Goal: Task Accomplishment & Management: Manage account settings

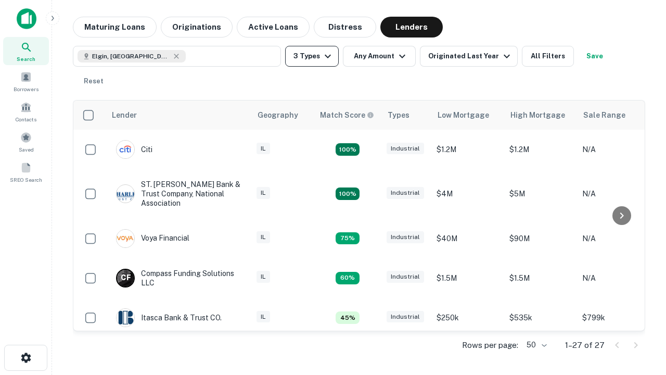
click at [312, 56] on button "3 Types" at bounding box center [312, 56] width 54 height 21
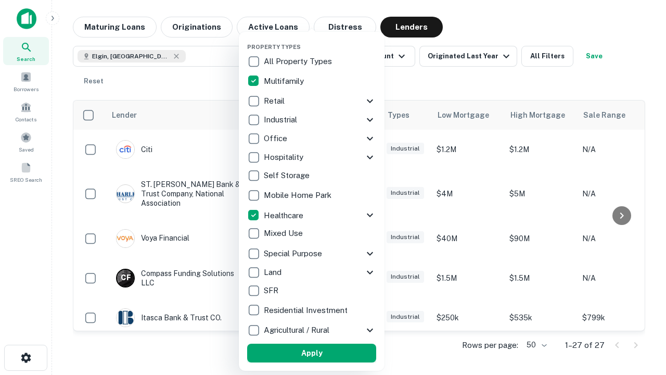
click at [312, 353] on button "Apply" at bounding box center [311, 353] width 129 height 19
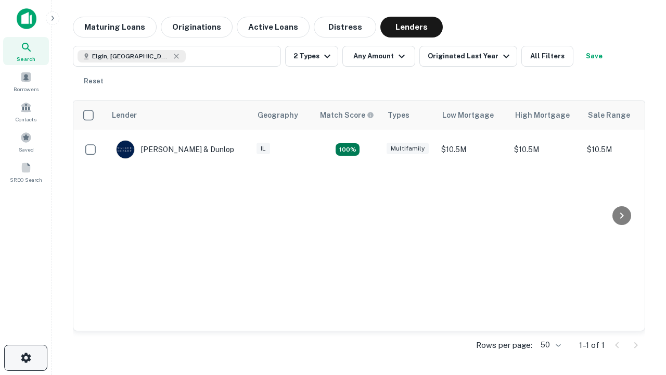
click at [26, 358] on icon "button" at bounding box center [26, 357] width 12 height 12
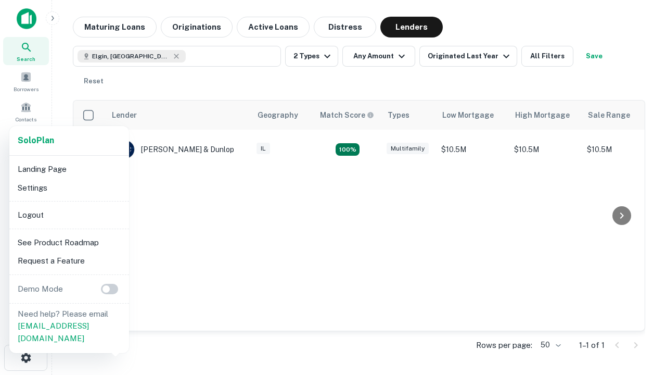
click at [69, 215] on li "Logout" at bounding box center [69, 215] width 111 height 19
